Goal: Task Accomplishment & Management: Manage account settings

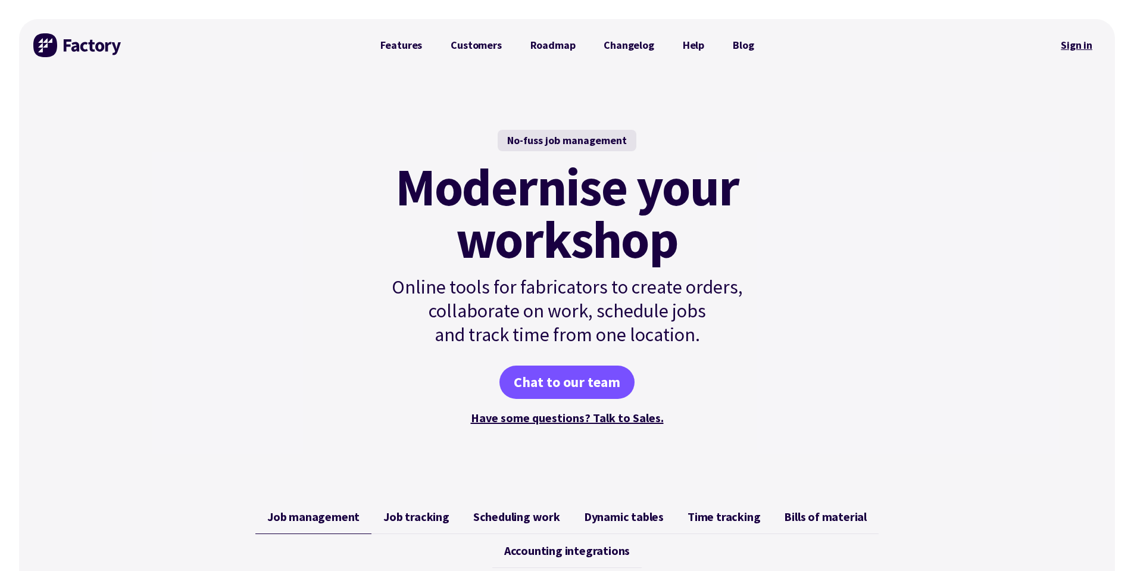
click at [1088, 50] on link "Sign in" at bounding box center [1077, 45] width 48 height 27
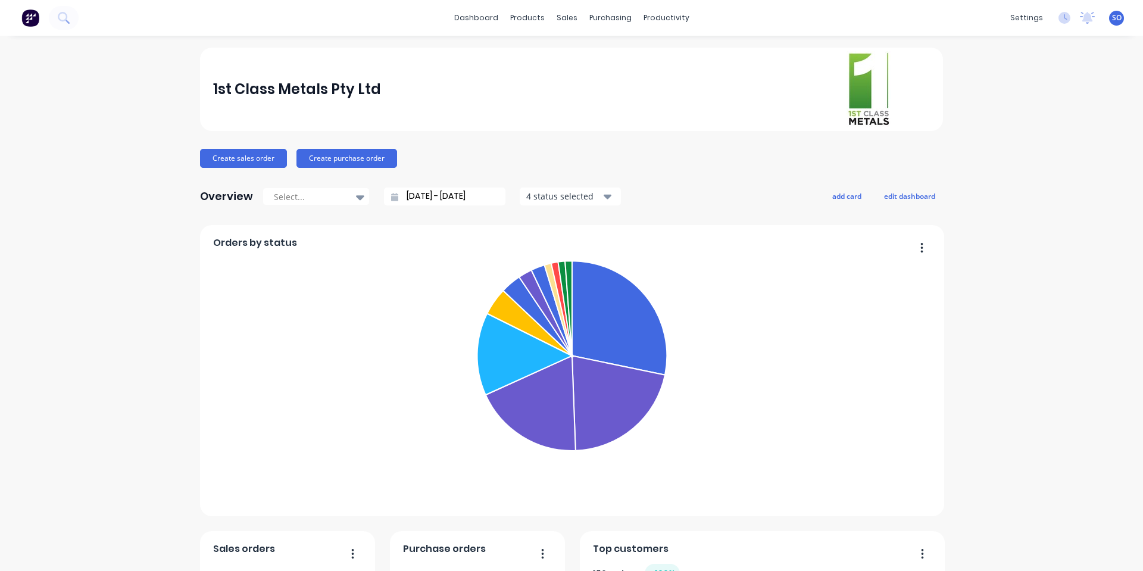
click at [305, 273] on foreignobject "[PERSON_NAME]-Power C5 Received Purchase Order Requires Powdercoating Order TRU…" at bounding box center [572, 374] width 719 height 239
click at [568, 61] on icon at bounding box center [566, 57] width 11 height 11
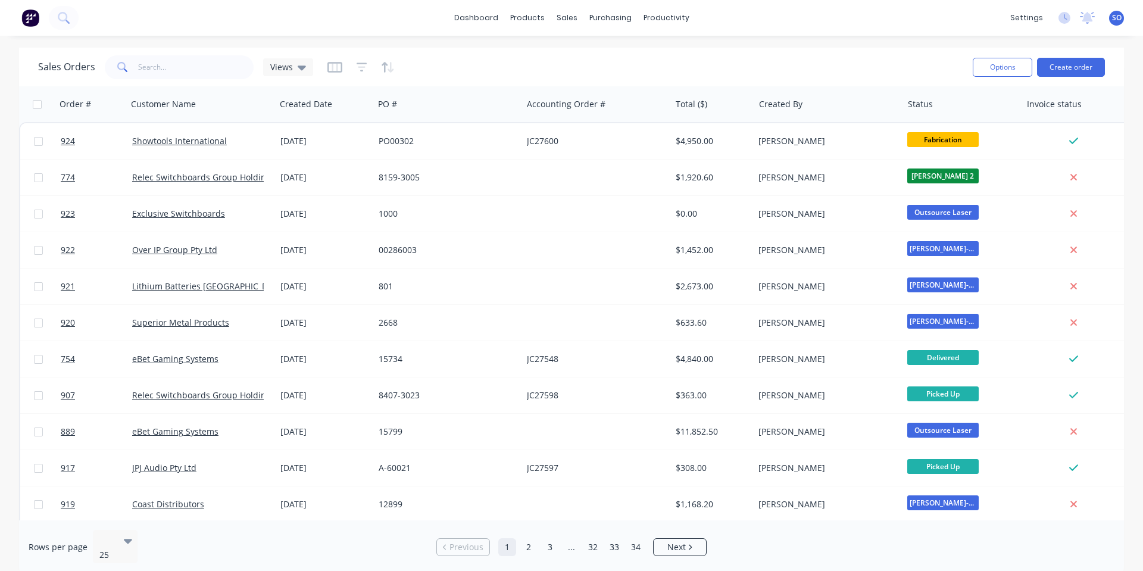
click at [245, 38] on div "dashboard products sales purchasing productivity dashboard products Product Cat…" at bounding box center [571, 285] width 1143 height 571
click at [1060, 72] on button "Create order" at bounding box center [1071, 67] width 68 height 19
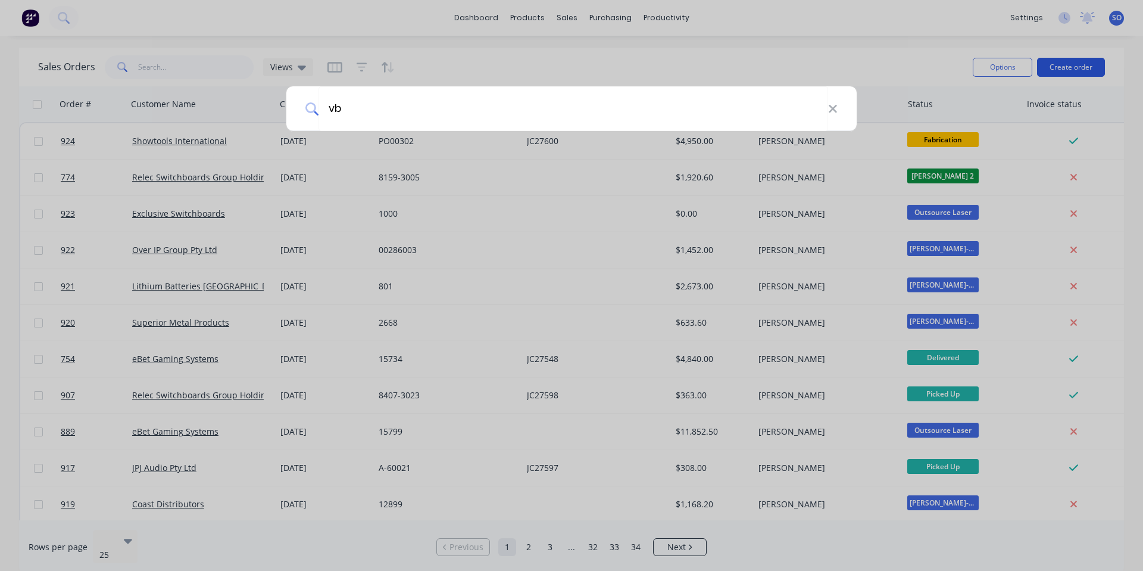
type input "v"
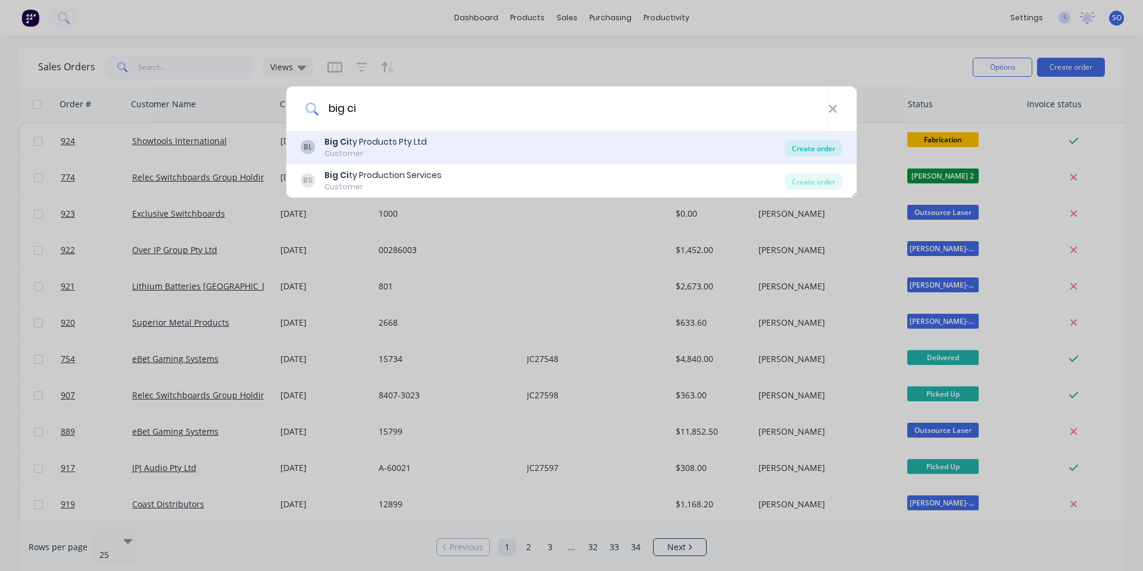
type input "big ci"
click at [802, 153] on div "Create order" at bounding box center [814, 148] width 58 height 17
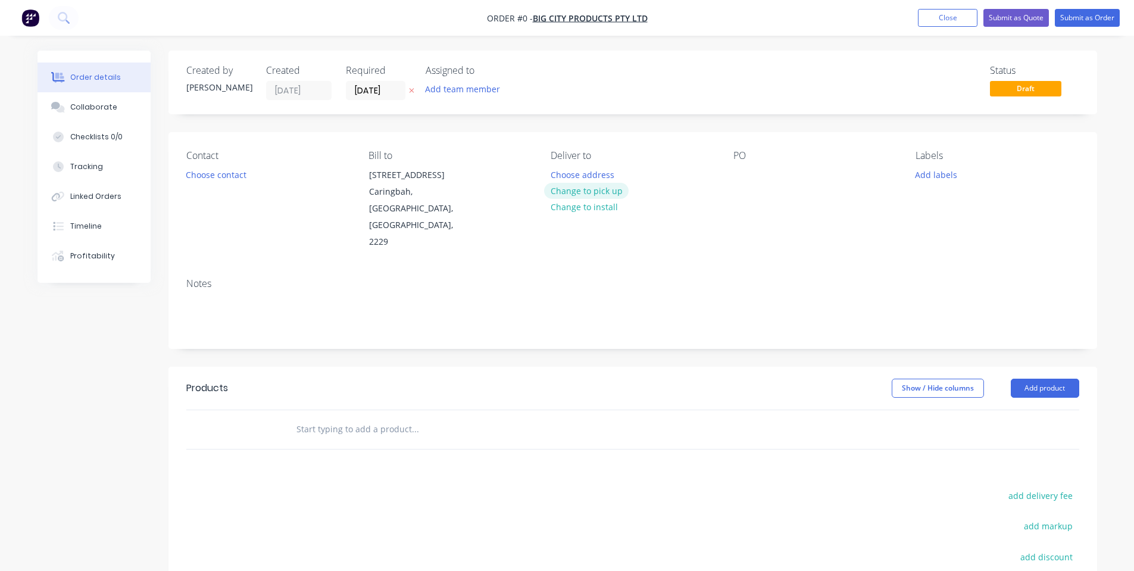
click at [601, 192] on button "Change to pick up" at bounding box center [586, 191] width 85 height 16
click at [259, 179] on div "Contact Choose contact" at bounding box center [267, 200] width 163 height 101
click at [213, 176] on button "Choose contact" at bounding box center [215, 174] width 73 height 16
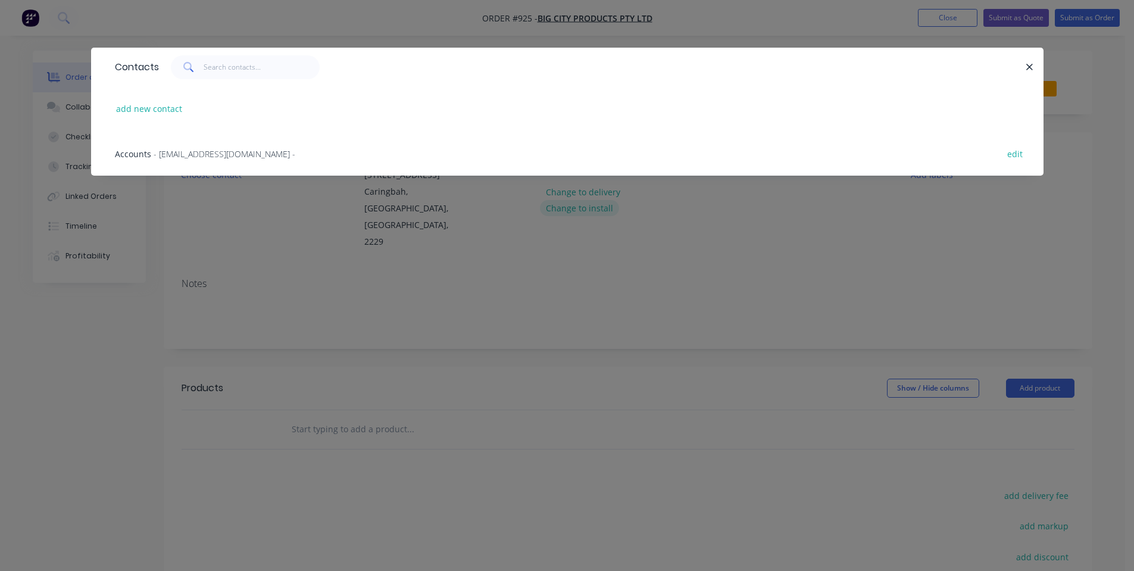
drag, startPoint x: 293, startPoint y: 249, endPoint x: 585, endPoint y: 202, distance: 294.9
click at [328, 266] on div "Contacts add new contact Accounts - accounts@bigcityproducts.com.au - edit" at bounding box center [567, 285] width 1134 height 571
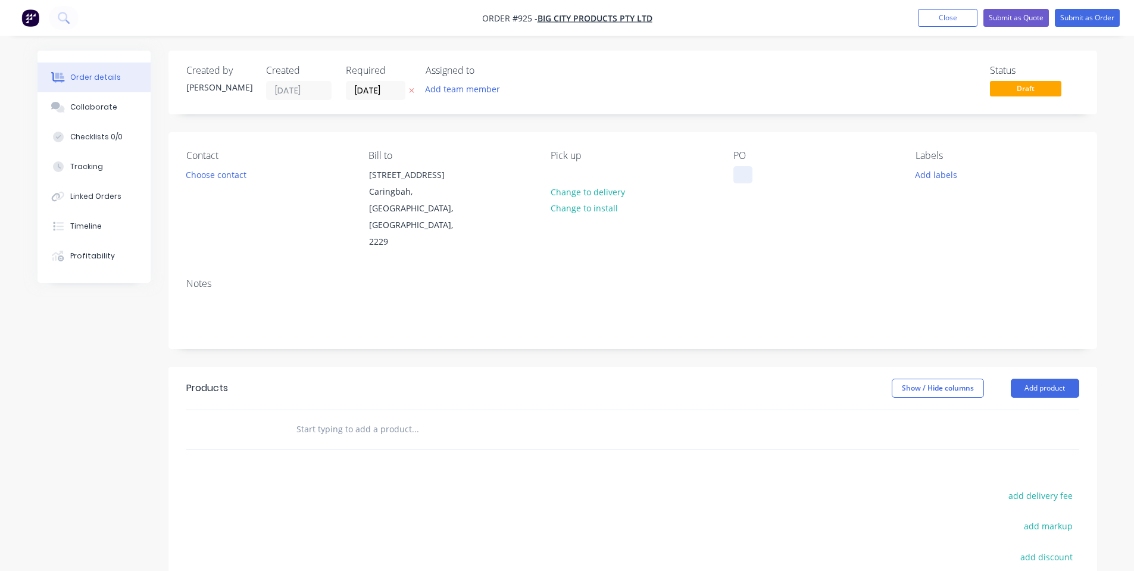
click at [747, 173] on div at bounding box center [742, 174] width 19 height 17
drag, startPoint x: 807, startPoint y: 216, endPoint x: 862, endPoint y: 196, distance: 58.2
click at [810, 216] on div "PO 0282" at bounding box center [814, 200] width 163 height 101
click at [919, 180] on button "Add labels" at bounding box center [936, 174] width 55 height 16
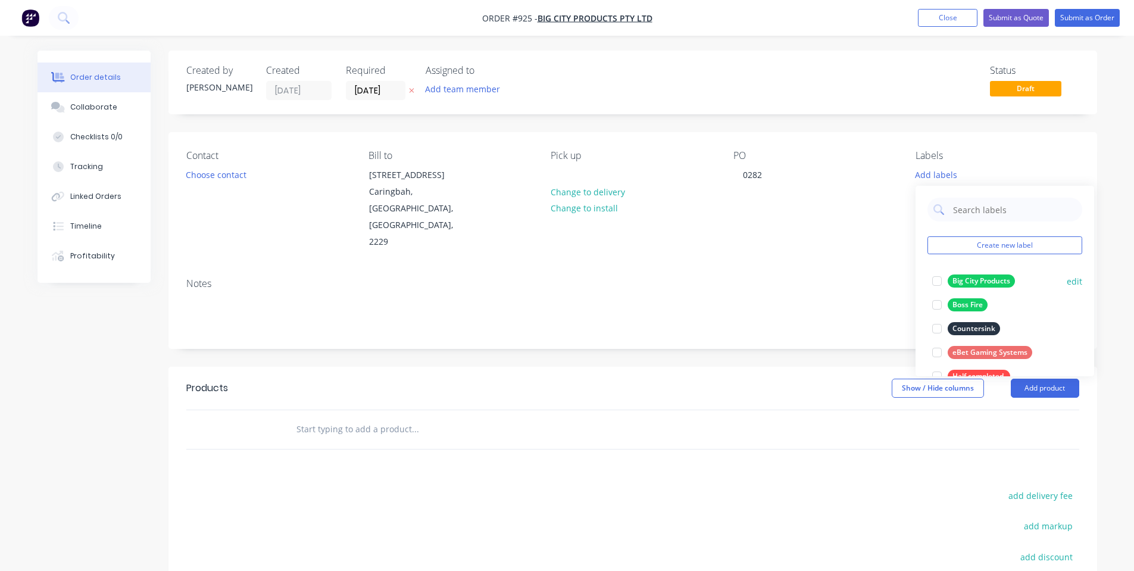
click at [960, 276] on div "Big City Products" at bounding box center [981, 280] width 67 height 13
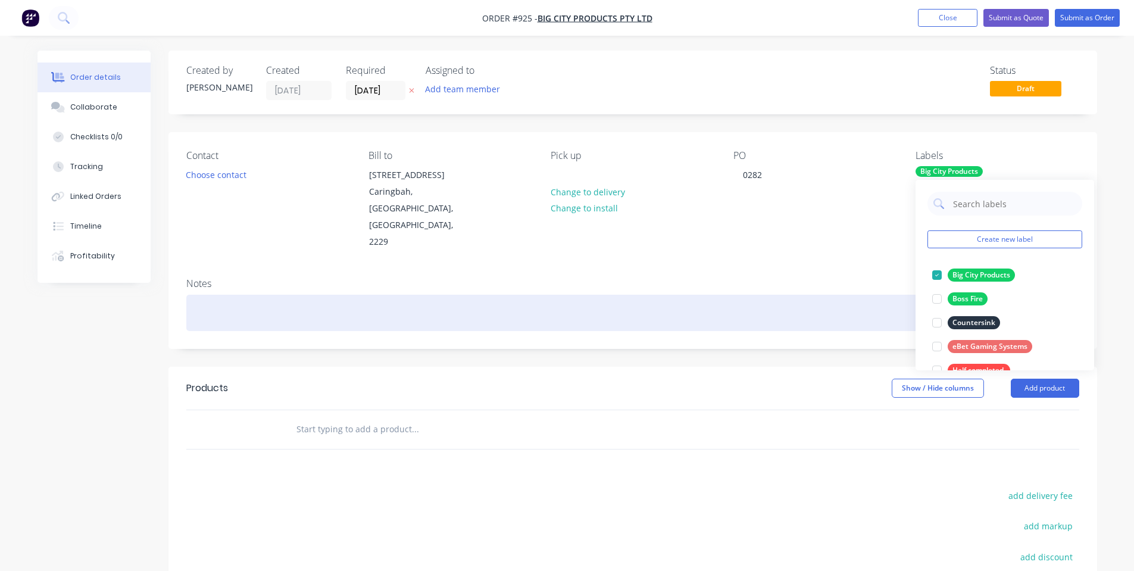
click at [801, 295] on div at bounding box center [632, 313] width 893 height 36
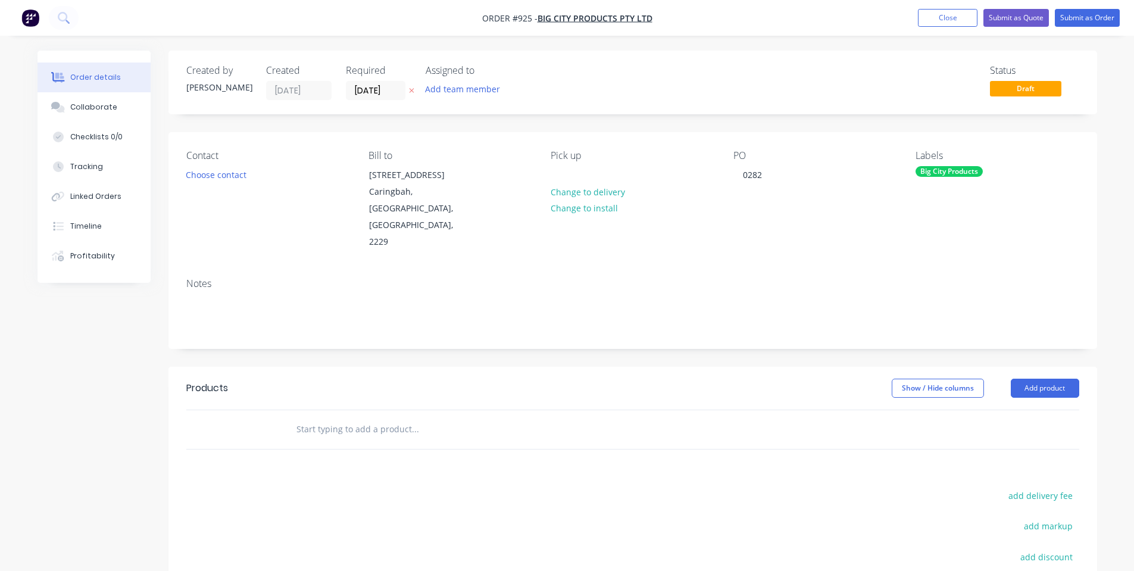
click at [391, 412] on div at bounding box center [496, 429] width 429 height 39
click at [392, 417] on input "text" at bounding box center [415, 429] width 238 height 24
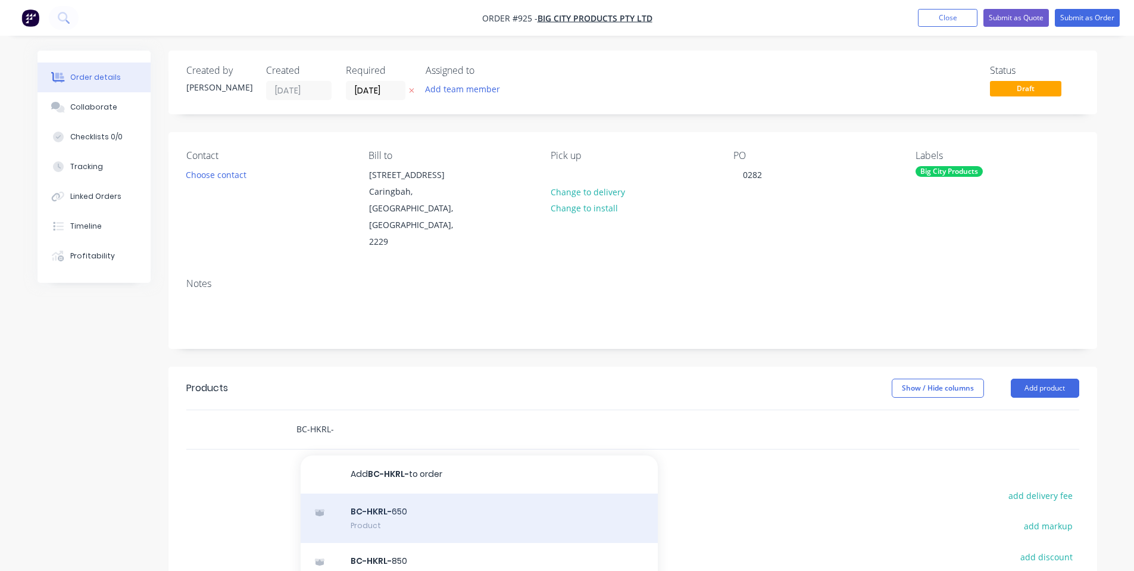
type input "BC-HKRL-"
click at [388, 494] on div "BC-HKRL- 650 Product" at bounding box center [479, 519] width 357 height 50
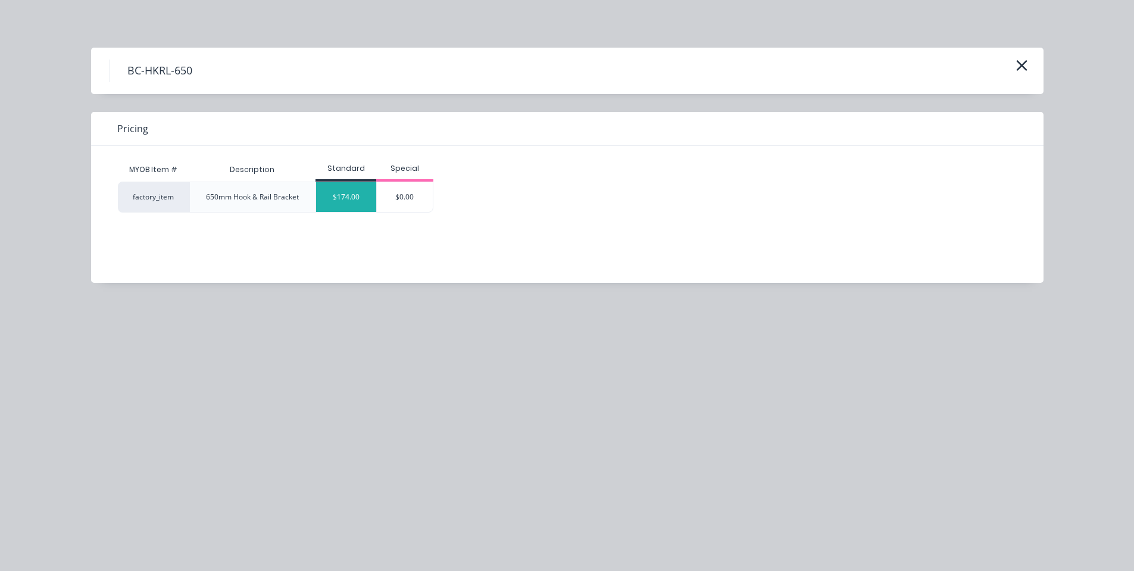
click at [339, 208] on div "$174.00" at bounding box center [346, 197] width 60 height 30
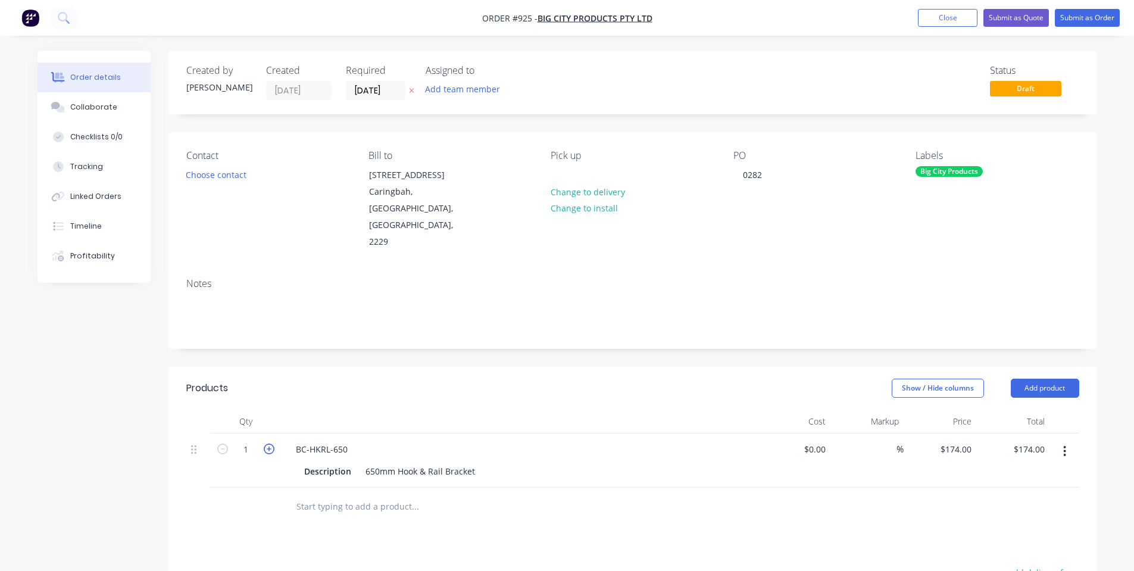
click at [264, 442] on button "button" at bounding box center [268, 448] width 15 height 13
type input "2"
type input "$348.00"
click at [472, 367] on header "Products Show / Hide columns Add product" at bounding box center [632, 388] width 929 height 43
click at [1079, 17] on button "Submit as Order" at bounding box center [1087, 18] width 65 height 18
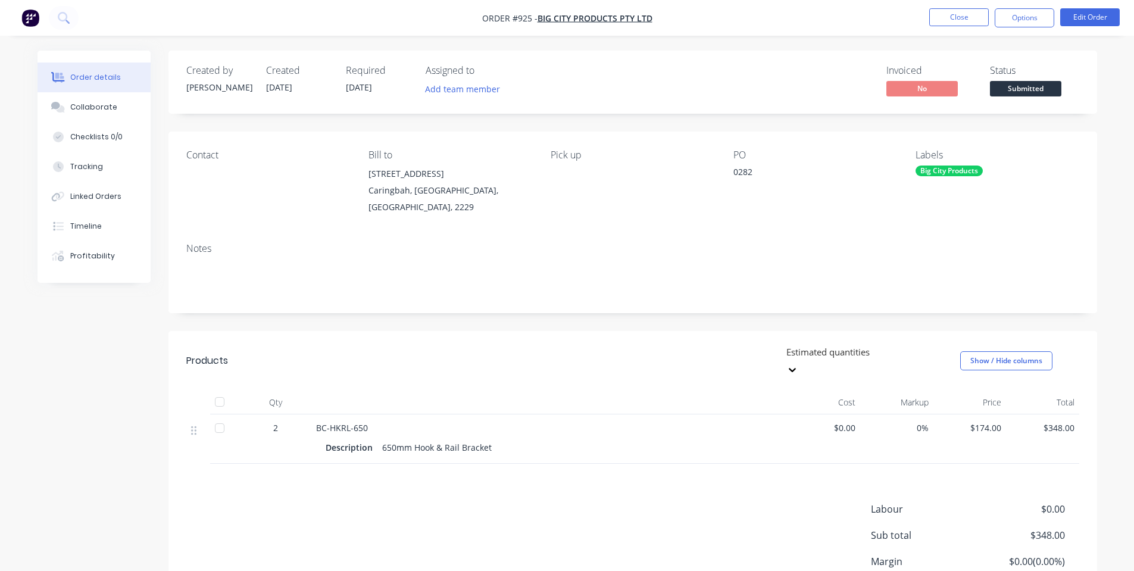
click at [1031, 83] on span "Submitted" at bounding box center [1025, 88] width 71 height 15
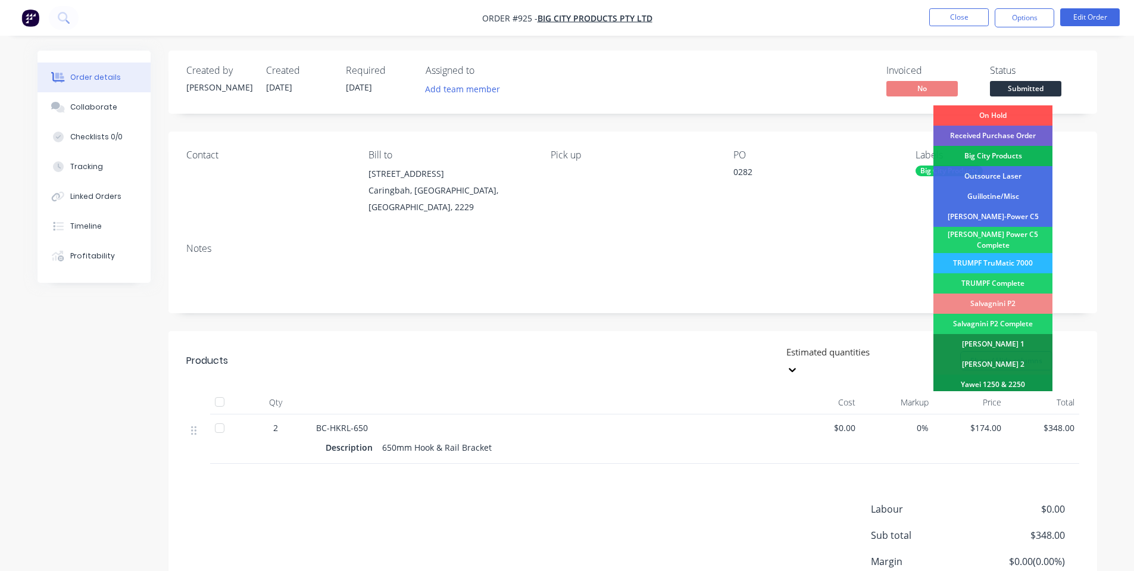
scroll to position [333, 0]
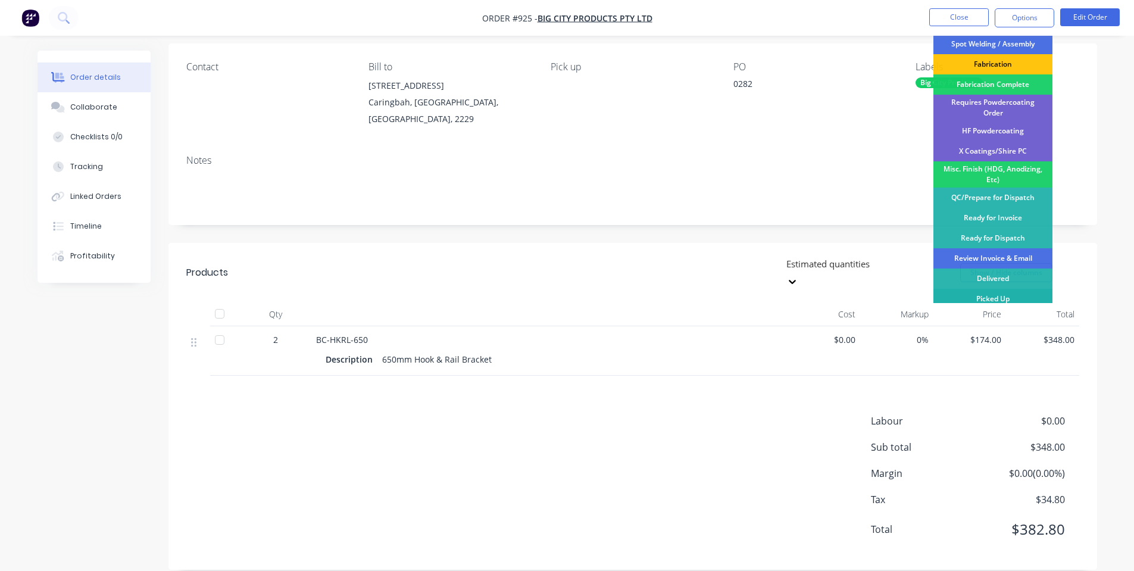
click at [994, 290] on div "Picked Up" at bounding box center [992, 299] width 119 height 20
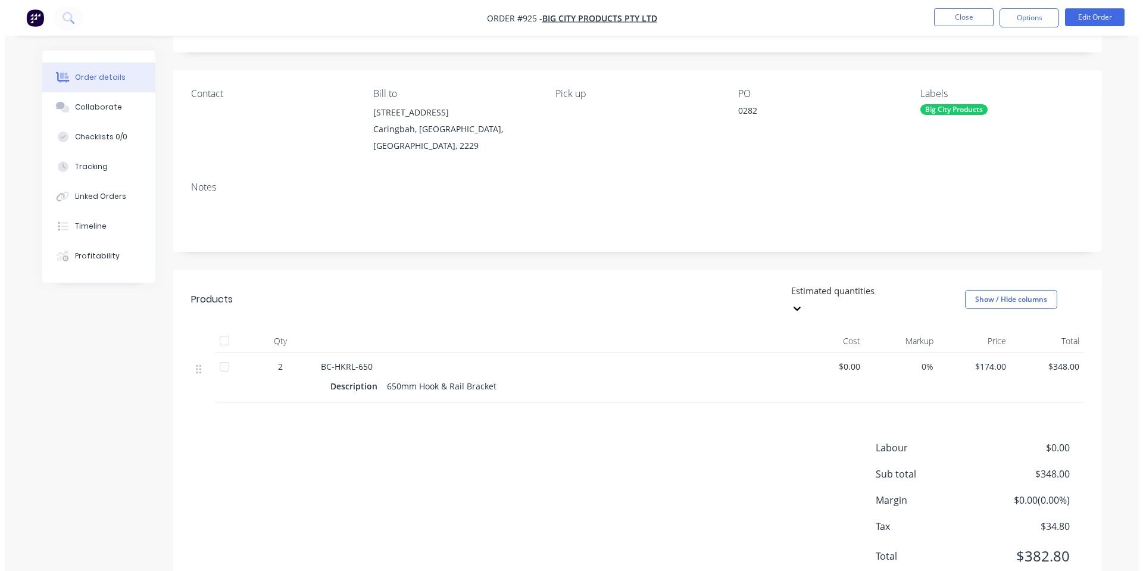
scroll to position [0, 0]
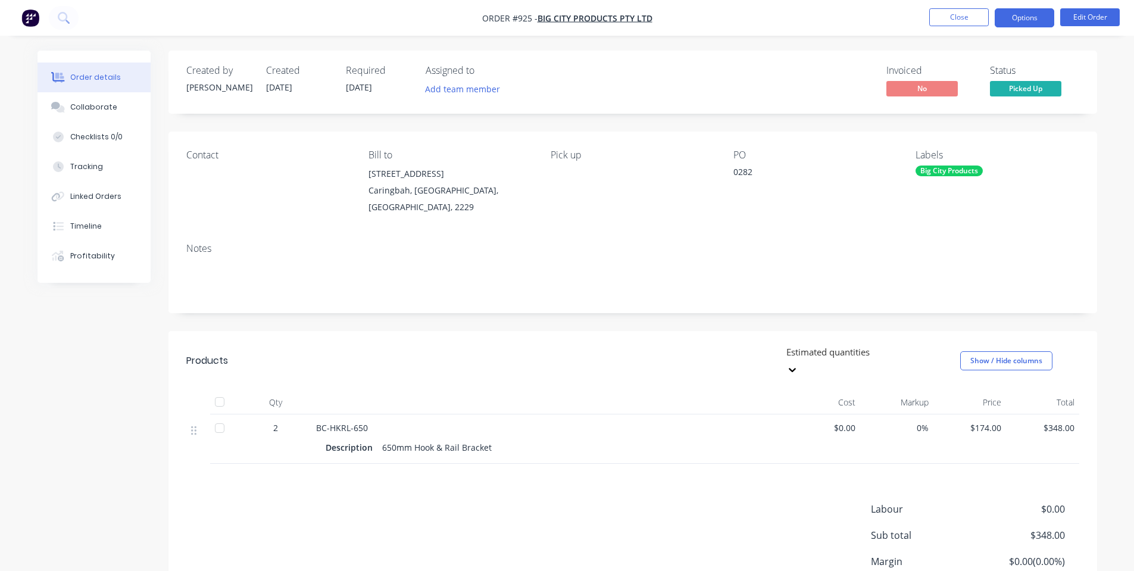
click at [1041, 24] on button "Options" at bounding box center [1025, 17] width 60 height 19
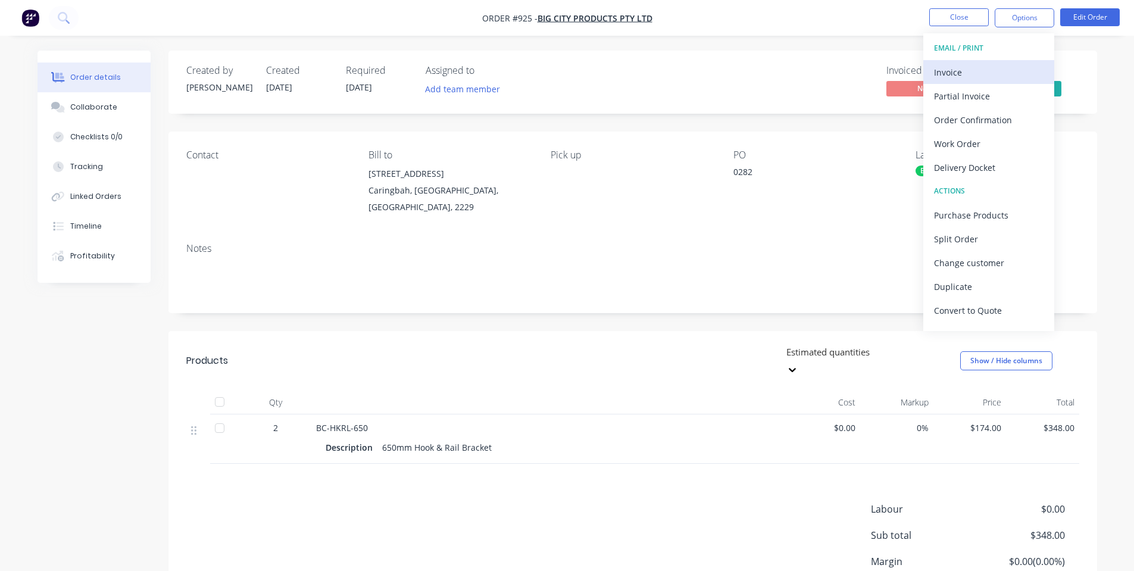
click at [1010, 68] on div "Invoice" at bounding box center [989, 72] width 110 height 17
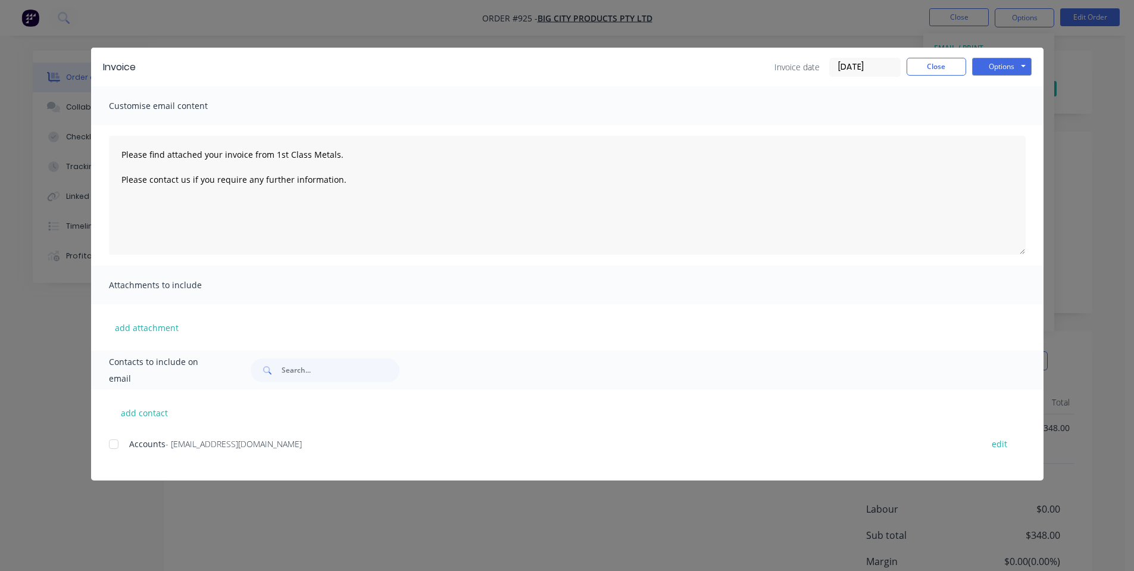
click at [112, 442] on div at bounding box center [114, 444] width 24 height 24
drag, startPoint x: 999, startPoint y: 61, endPoint x: 1003, endPoint y: 72, distance: 11.5
click at [1001, 64] on button "Options" at bounding box center [1002, 67] width 60 height 18
click at [990, 124] on button "Email" at bounding box center [1010, 127] width 76 height 20
click at [998, 67] on button "Options" at bounding box center [1002, 67] width 60 height 18
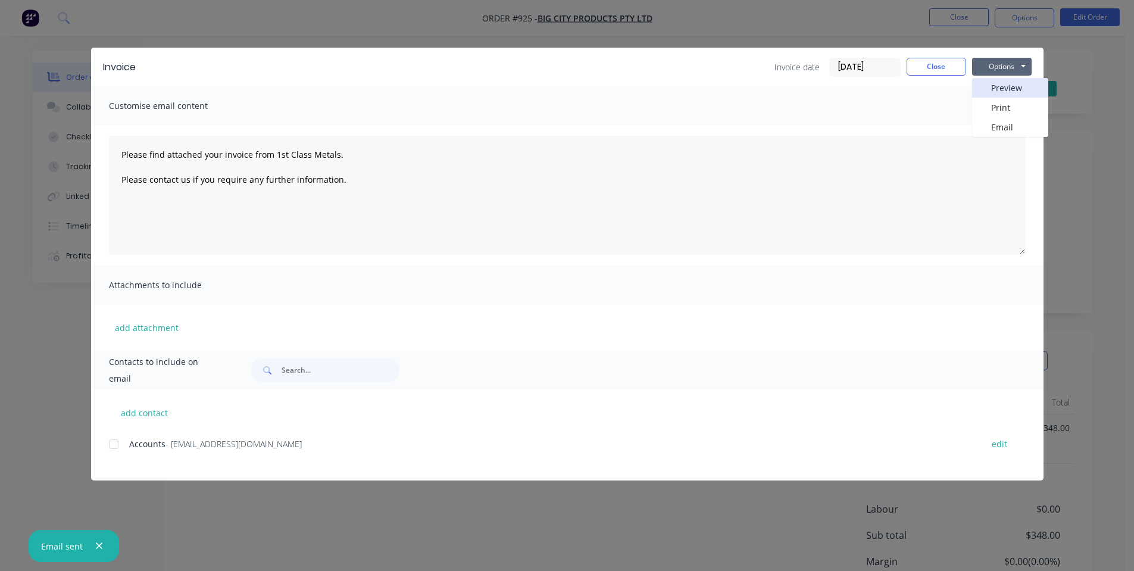
click at [987, 94] on button "Preview" at bounding box center [1010, 88] width 76 height 20
click at [843, 100] on div "Customise email content" at bounding box center [567, 105] width 953 height 39
click at [938, 59] on button "Close" at bounding box center [937, 67] width 60 height 18
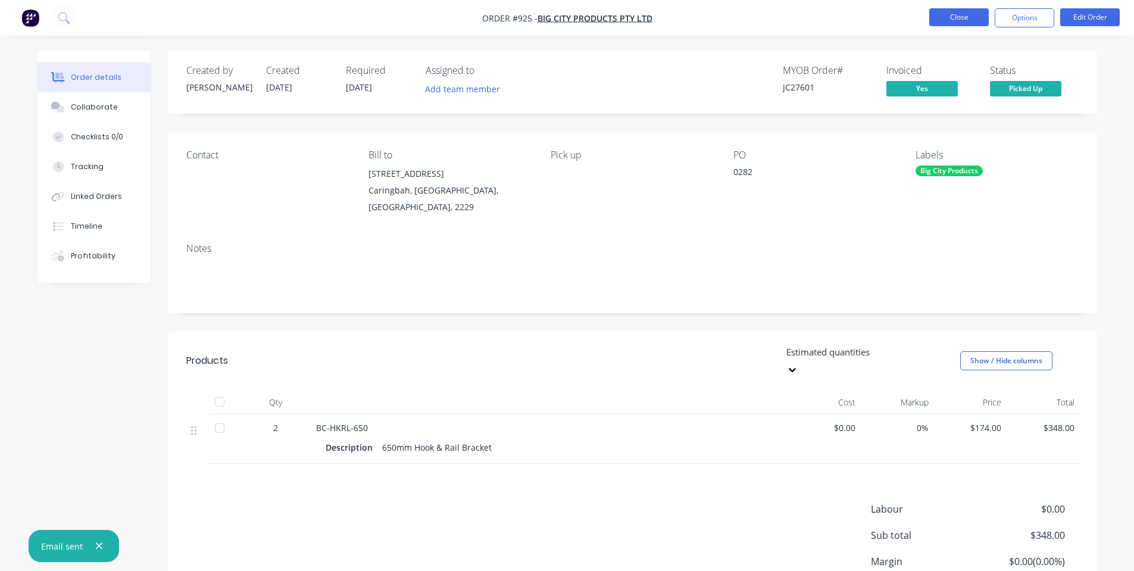
click at [943, 15] on button "Close" at bounding box center [959, 17] width 60 height 18
